Goal: Transaction & Acquisition: Book appointment/travel/reservation

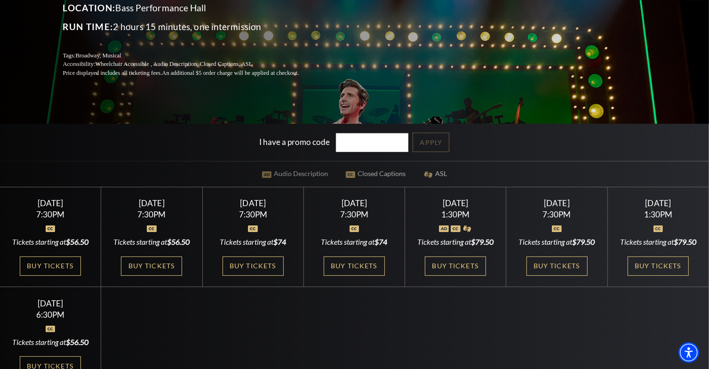
scroll to position [188, 0]
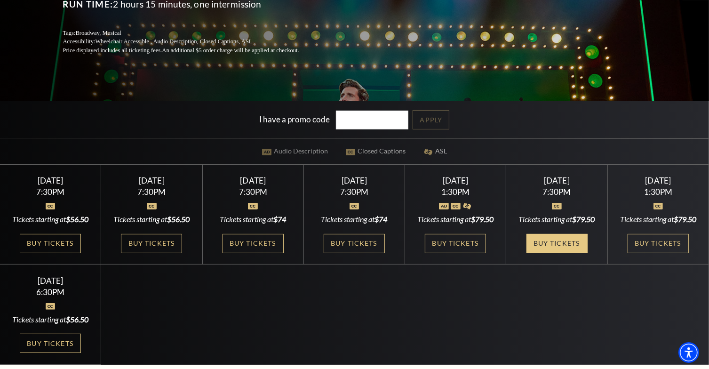
click at [551, 251] on link "Buy Tickets" at bounding box center [556, 243] width 61 height 19
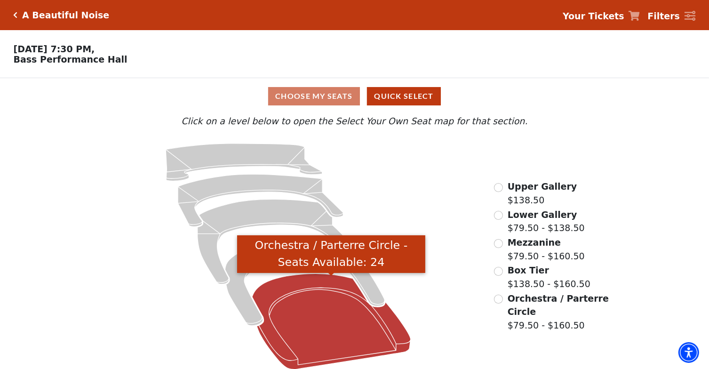
click at [346, 335] on icon "Orchestra / Parterre Circle - Seats Available: 24" at bounding box center [331, 322] width 159 height 96
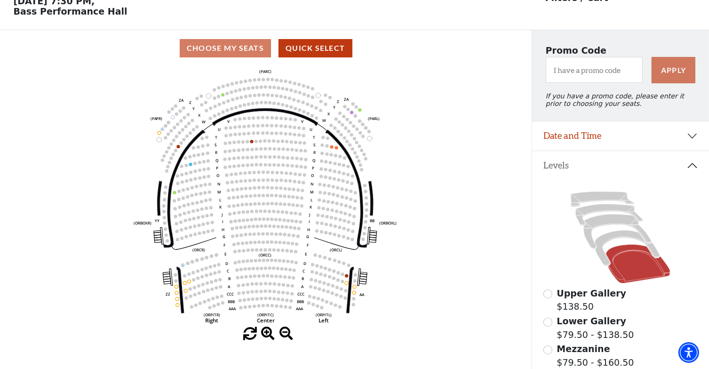
scroll to position [43, 0]
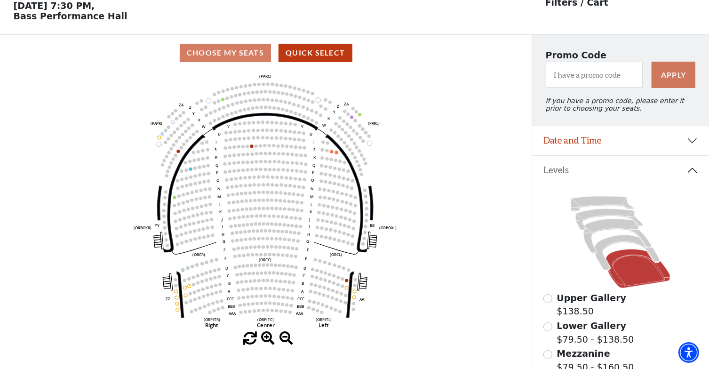
click at [263, 91] on icon "Left (ORPITL) Right (ORPITR) Center (ORPITC) ZZ AA YY BB ZA ZA (ORCL) (ORCR) (O…" at bounding box center [266, 201] width 478 height 261
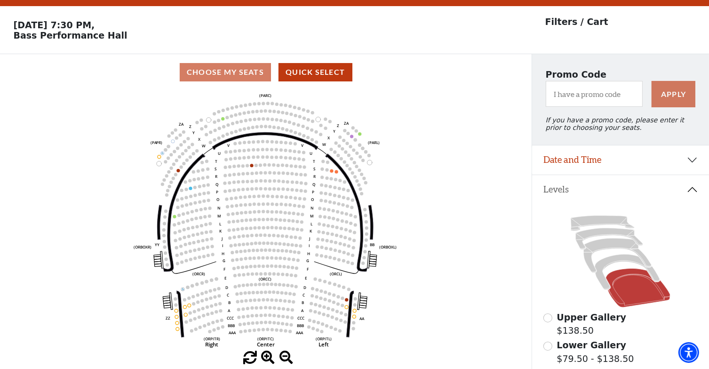
scroll to position [47, 0]
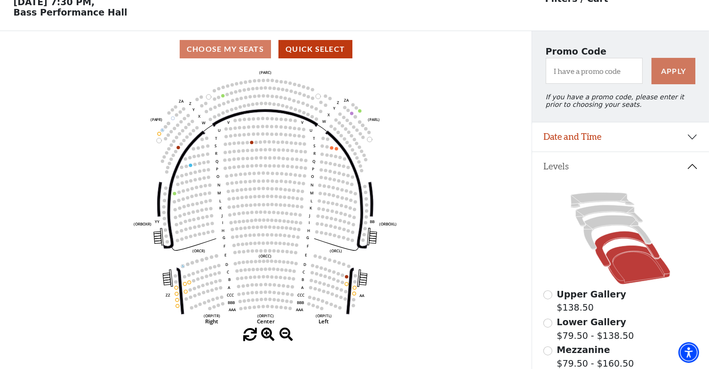
click at [604, 246] on icon at bounding box center [627, 248] width 65 height 35
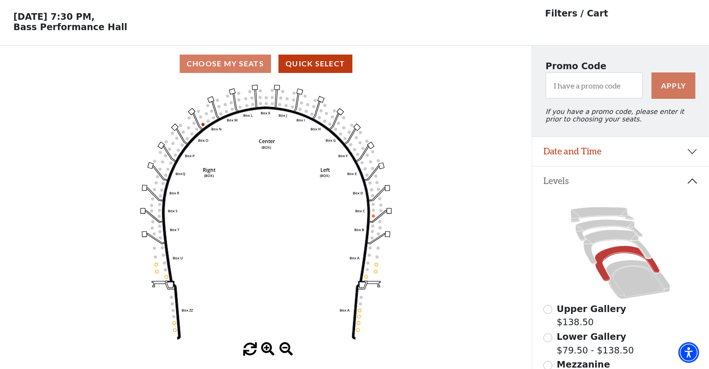
scroll to position [43, 0]
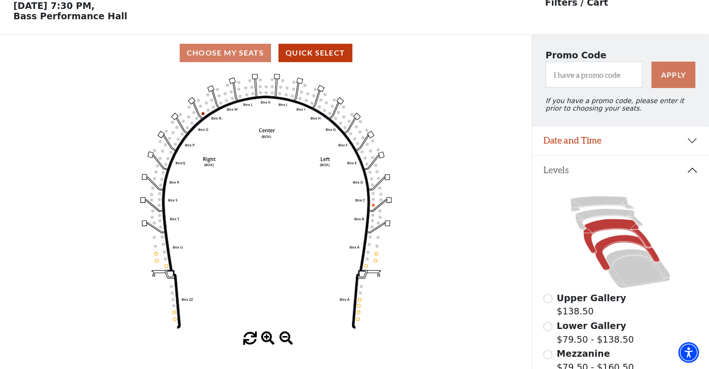
click at [613, 227] on icon at bounding box center [618, 236] width 68 height 34
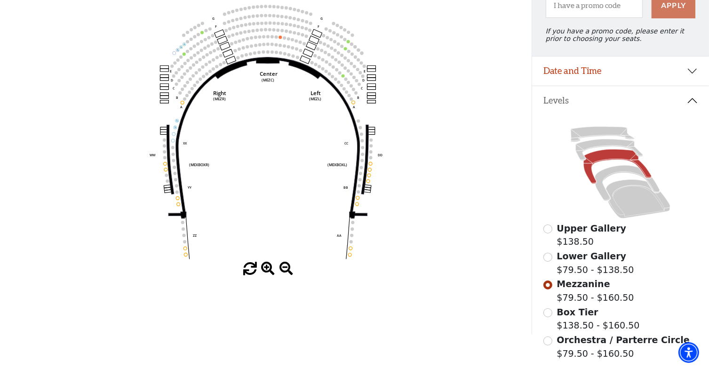
scroll to position [90, 0]
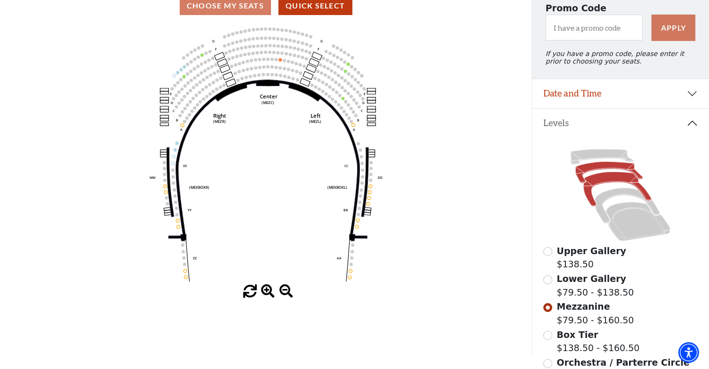
click at [599, 171] on icon at bounding box center [609, 172] width 67 height 21
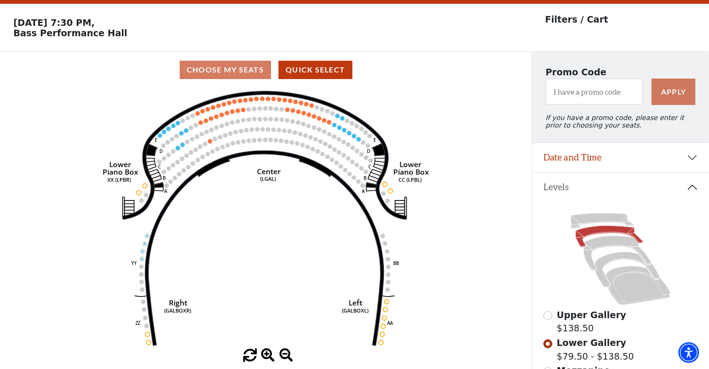
scroll to position [43, 0]
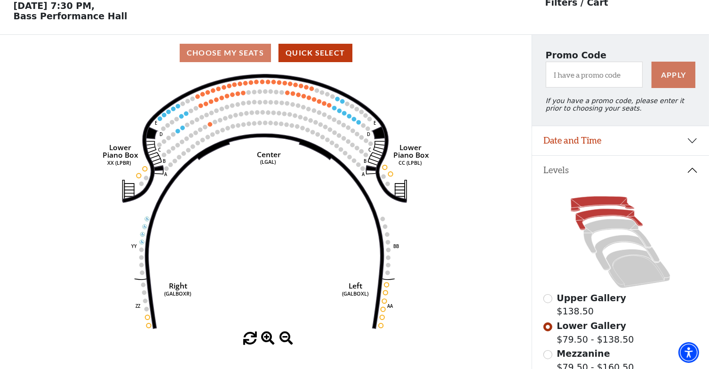
click at [598, 203] on icon at bounding box center [603, 203] width 64 height 15
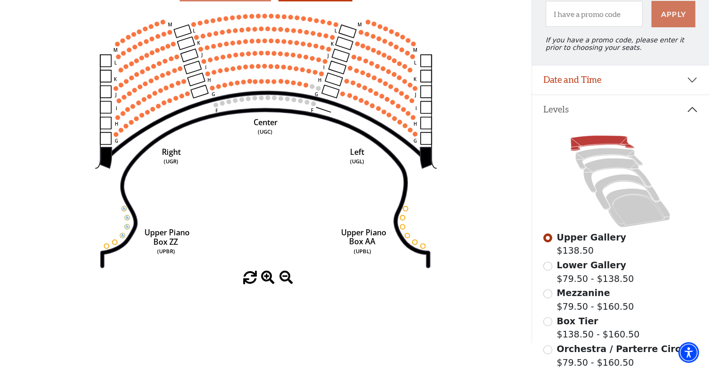
scroll to position [90, 0]
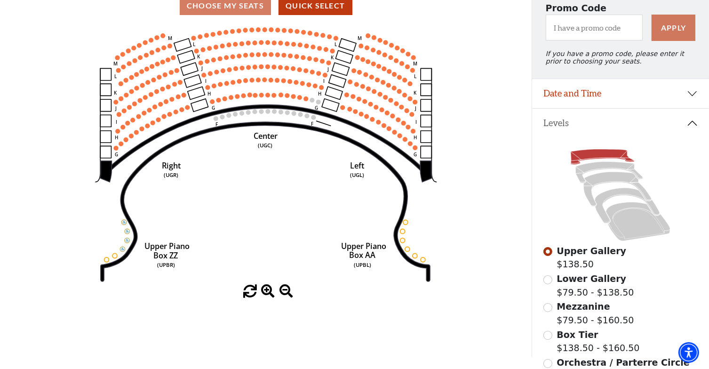
click at [253, 114] on circle at bounding box center [254, 111] width 5 height 5
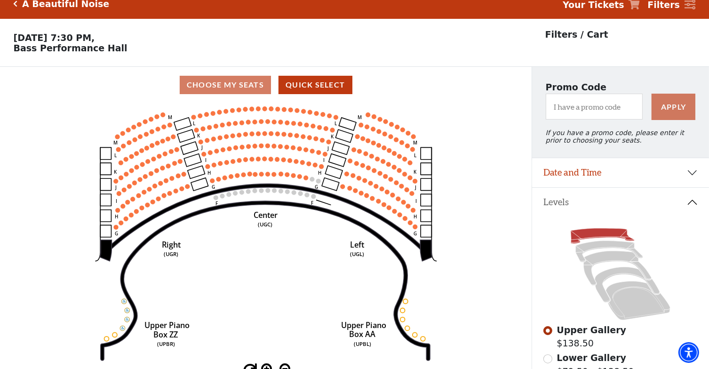
scroll to position [0, 0]
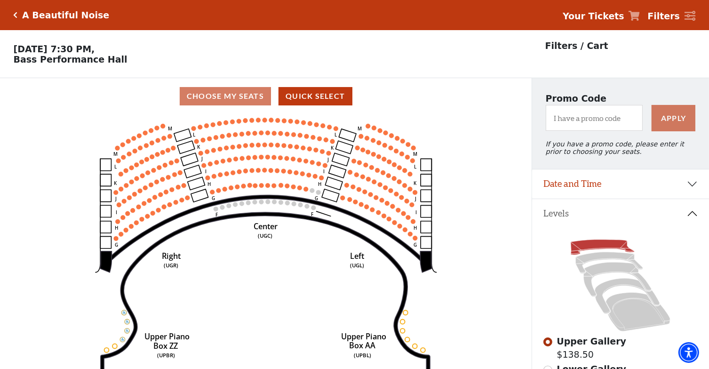
click at [17, 12] on div "A Beautiful Noise" at bounding box center [62, 15] width 96 height 11
click at [15, 16] on icon "Click here to go back to filters" at bounding box center [16, 15] width 4 height 7
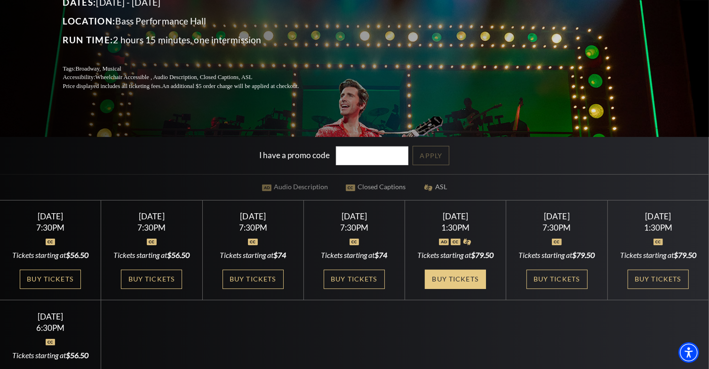
scroll to position [235, 0]
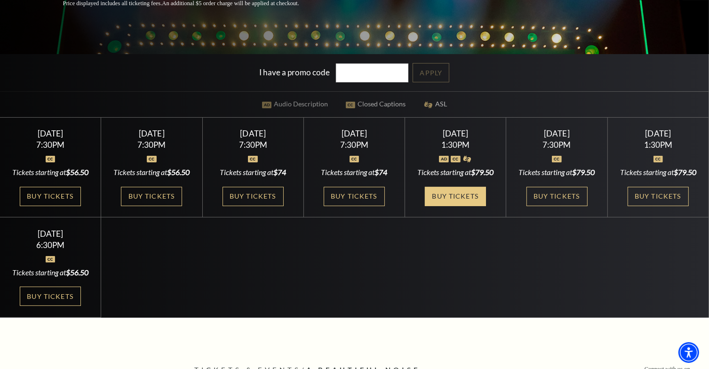
click at [462, 203] on link "Buy Tickets" at bounding box center [455, 196] width 61 height 19
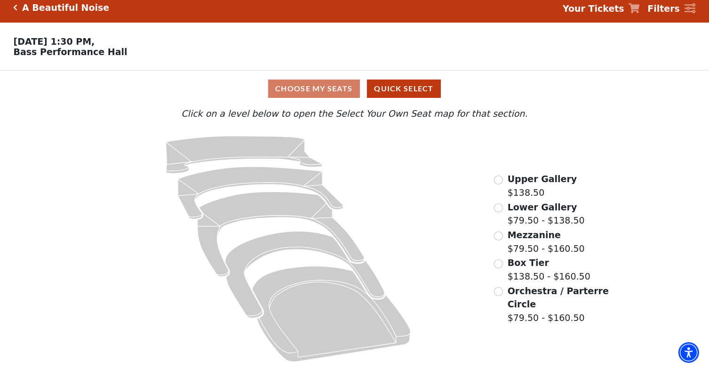
scroll to position [10, 0]
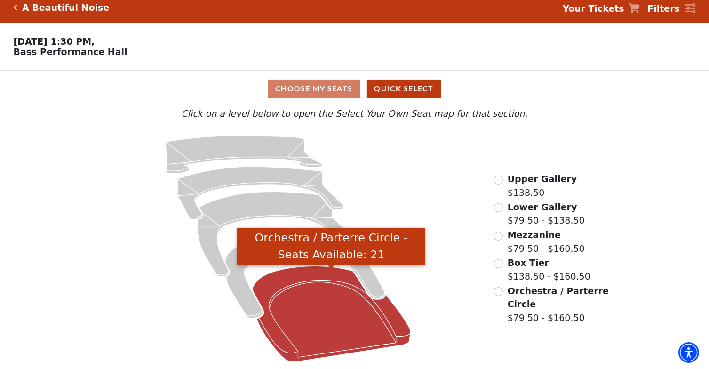
click at [352, 344] on icon "Orchestra / Parterre Circle - Seats Available: 21" at bounding box center [331, 314] width 159 height 96
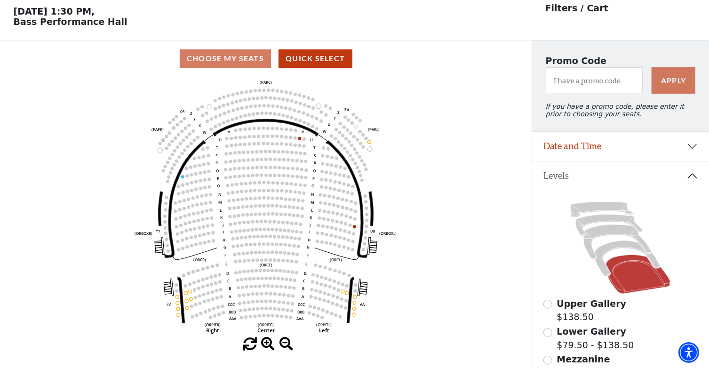
scroll to position [43, 0]
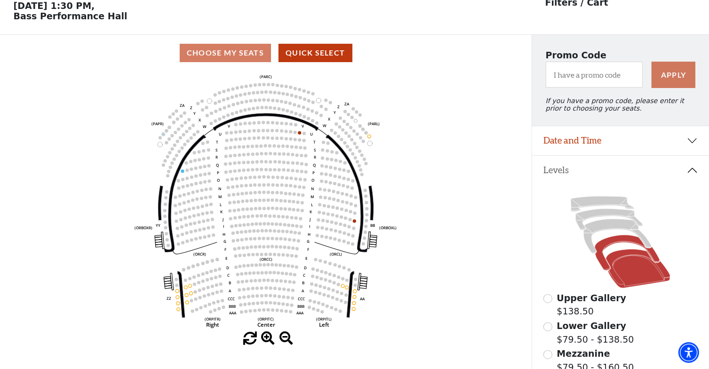
click at [611, 246] on icon at bounding box center [627, 252] width 65 height 35
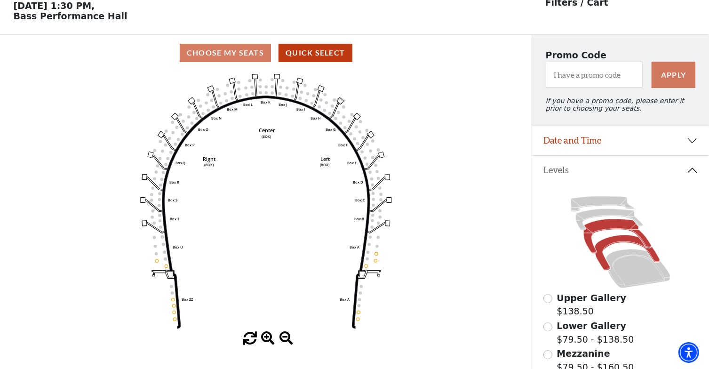
click at [614, 231] on icon at bounding box center [618, 236] width 68 height 34
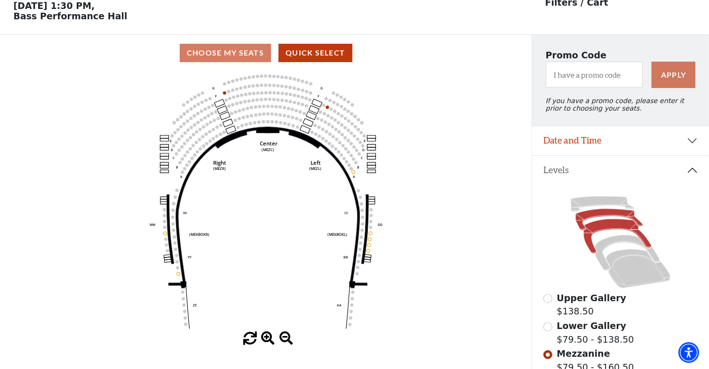
click at [602, 218] on icon at bounding box center [609, 219] width 67 height 21
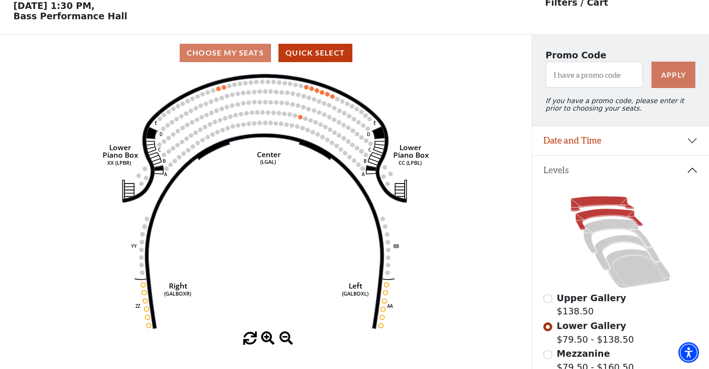
click at [595, 205] on icon at bounding box center [603, 203] width 64 height 15
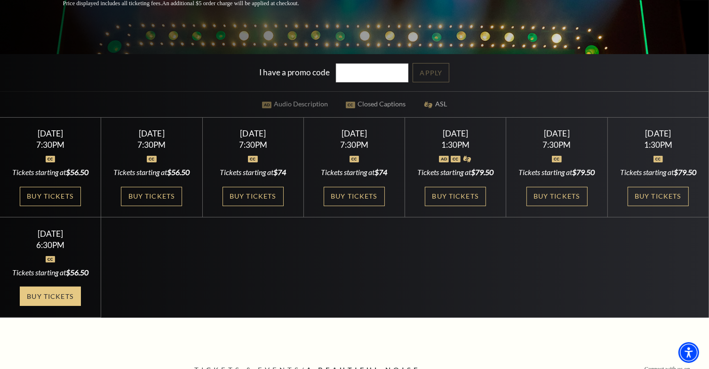
click at [70, 306] on link "Buy Tickets" at bounding box center [50, 296] width 61 height 19
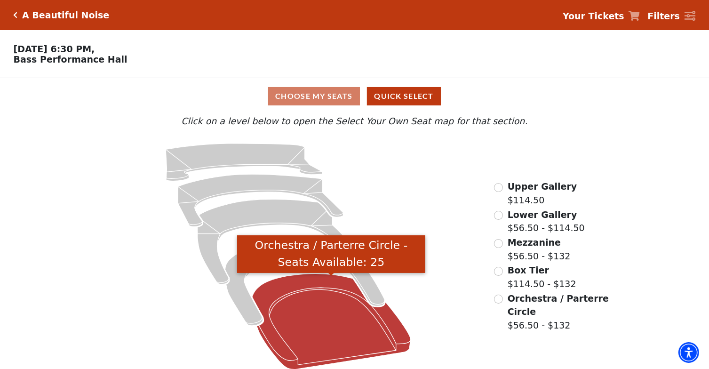
click at [329, 319] on icon "Orchestra / Parterre Circle - Seats Available: 25" at bounding box center [331, 322] width 159 height 96
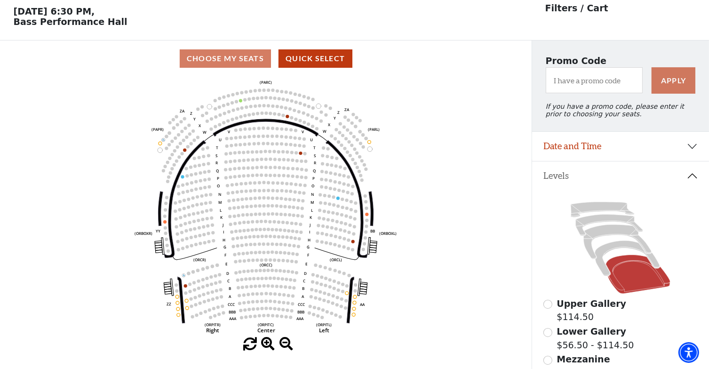
scroll to position [43, 0]
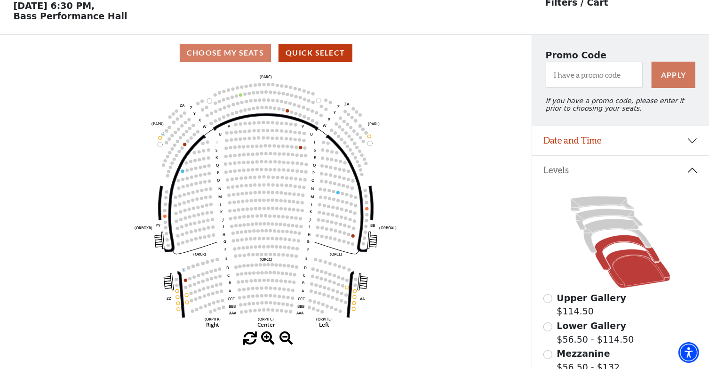
click at [615, 244] on icon at bounding box center [627, 252] width 65 height 35
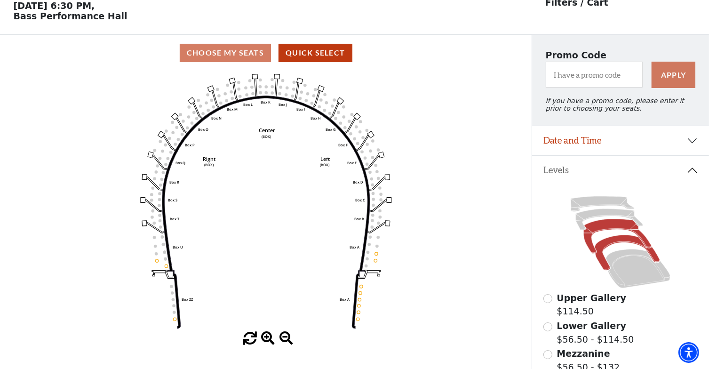
click at [608, 232] on icon at bounding box center [618, 236] width 68 height 34
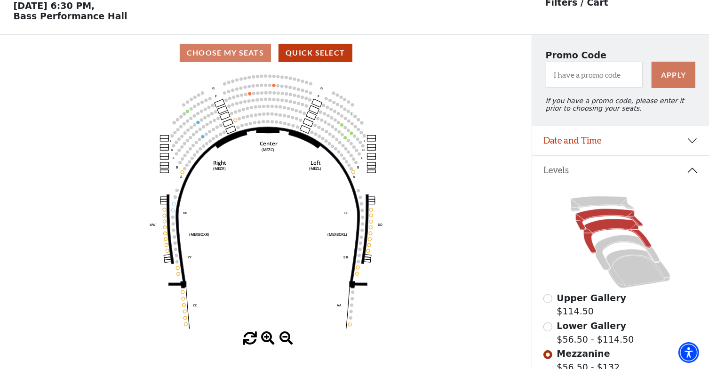
click at [601, 218] on icon at bounding box center [609, 219] width 67 height 21
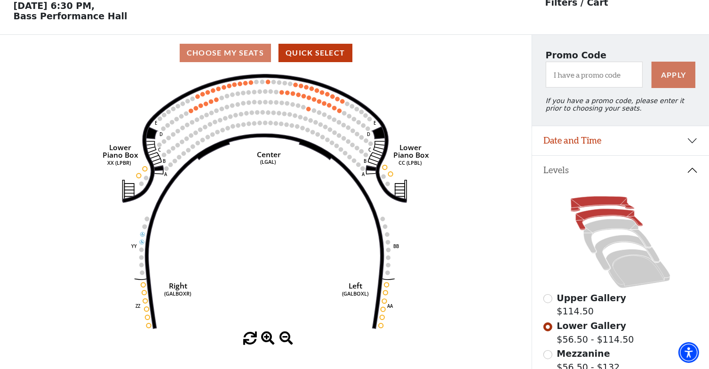
click at [598, 203] on icon at bounding box center [603, 203] width 64 height 15
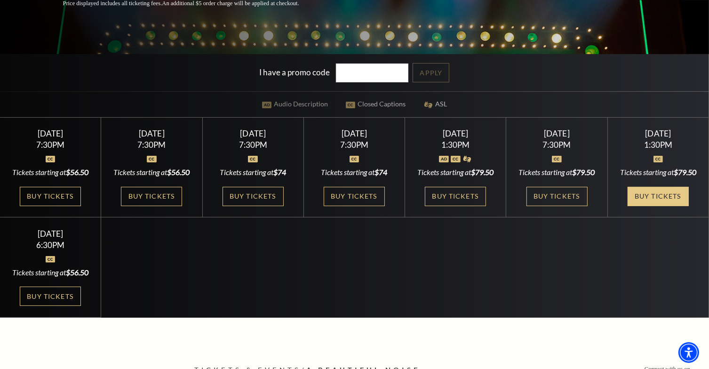
click at [647, 200] on link "Buy Tickets" at bounding box center [658, 196] width 61 height 19
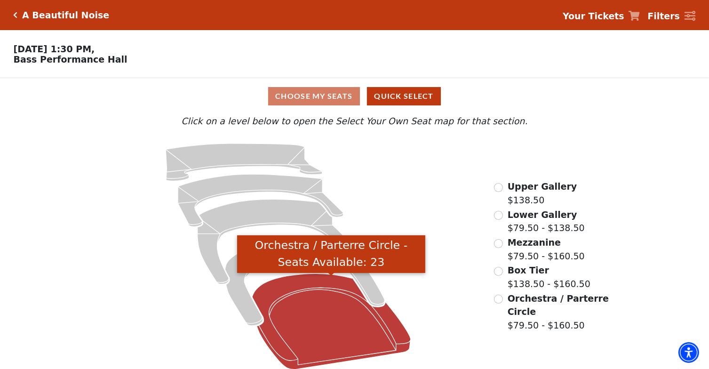
click at [333, 318] on icon "Orchestra / Parterre Circle - Seats Available: 23" at bounding box center [331, 322] width 159 height 96
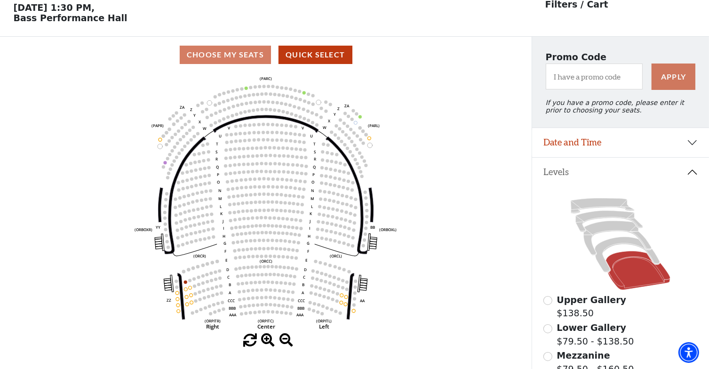
scroll to position [43, 0]
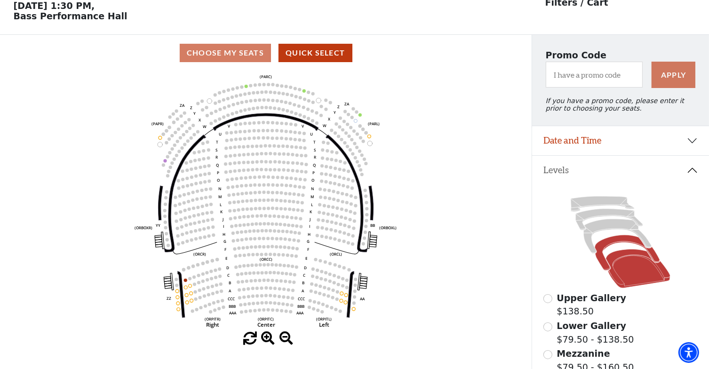
click at [611, 244] on icon at bounding box center [627, 252] width 65 height 35
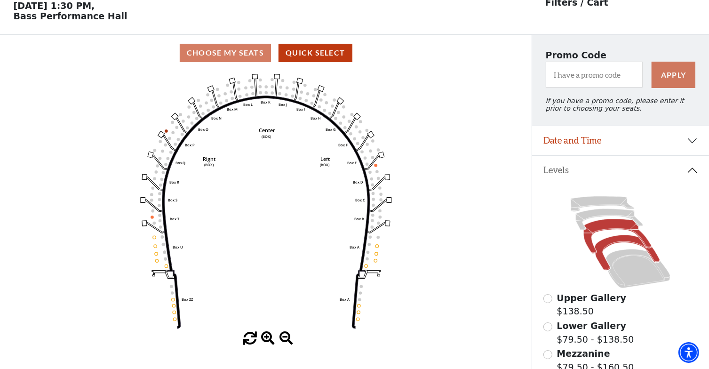
click at [623, 233] on icon at bounding box center [618, 236] width 68 height 34
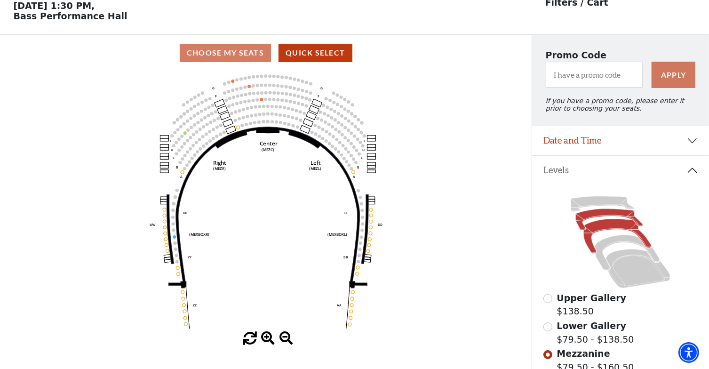
click at [616, 219] on icon at bounding box center [609, 219] width 67 height 21
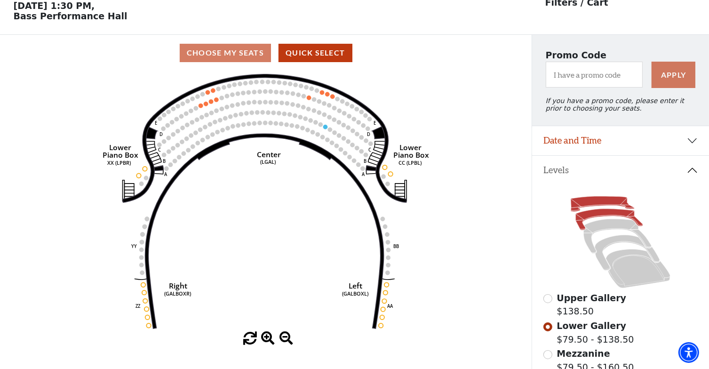
click at [612, 204] on icon at bounding box center [603, 203] width 64 height 15
